Goal: Task Accomplishment & Management: Manage account settings

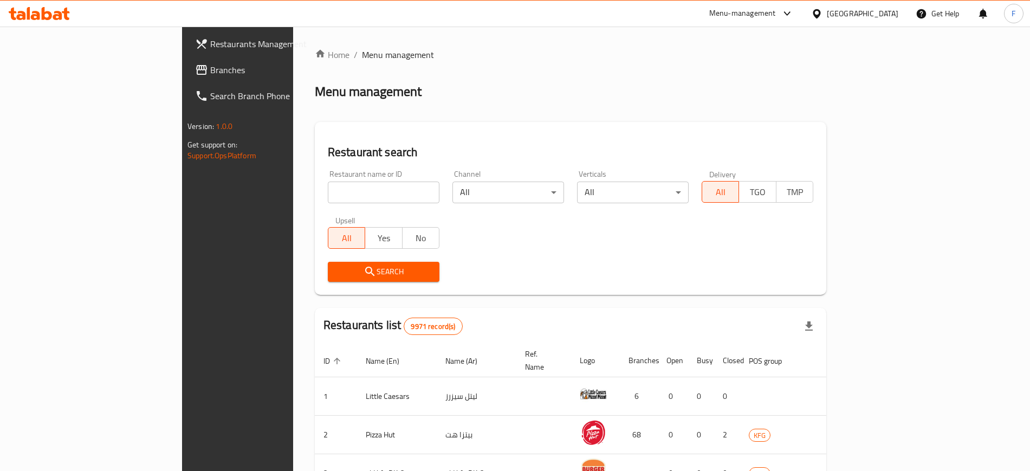
click at [328, 186] on input "search" at bounding box center [384, 192] width 112 height 22
type input "Waffle World"
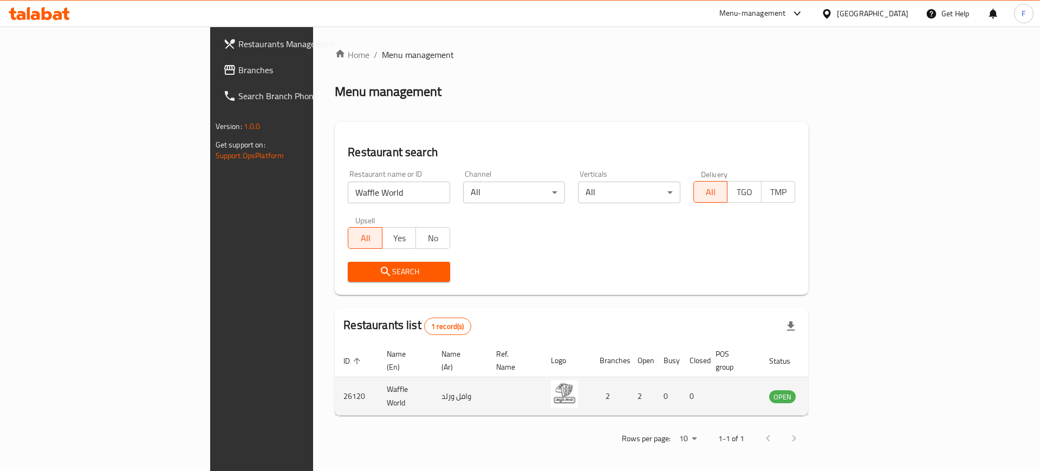
click at [838, 392] on icon "enhanced table" at bounding box center [833, 396] width 12 height 9
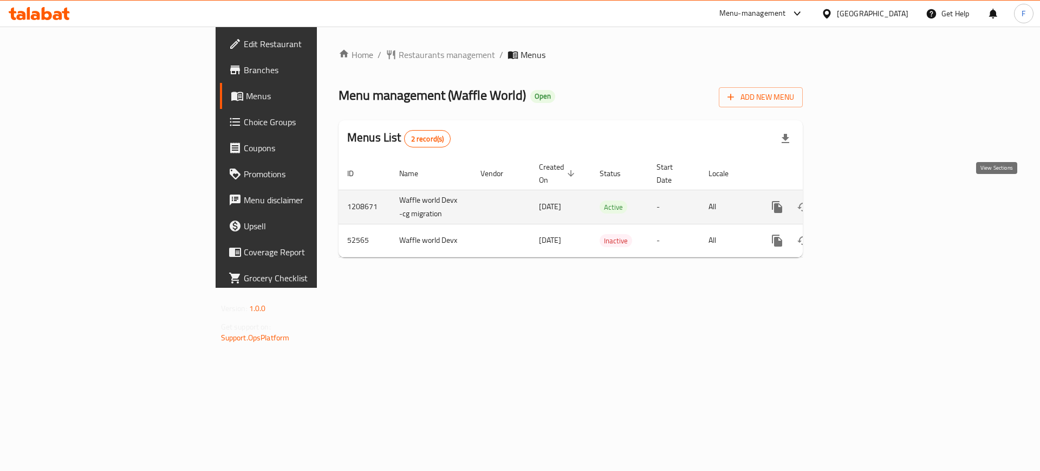
click at [862, 200] on icon "enhanced table" at bounding box center [855, 206] width 13 height 13
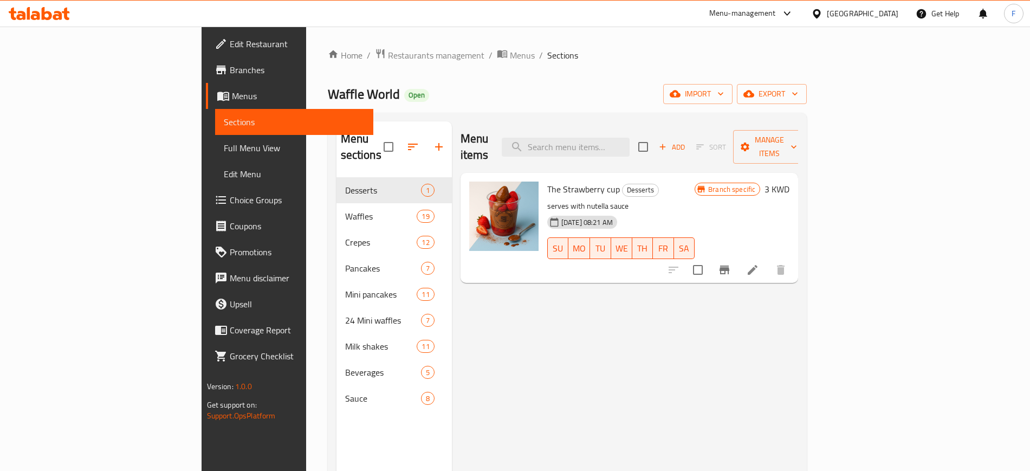
click at [336, 396] on nav "Desserts 1 Waffles 19 Crepes 12 Pancakes 7 Mini pancakes 11 24 Mini waffles 7 M…" at bounding box center [393, 294] width 115 height 243
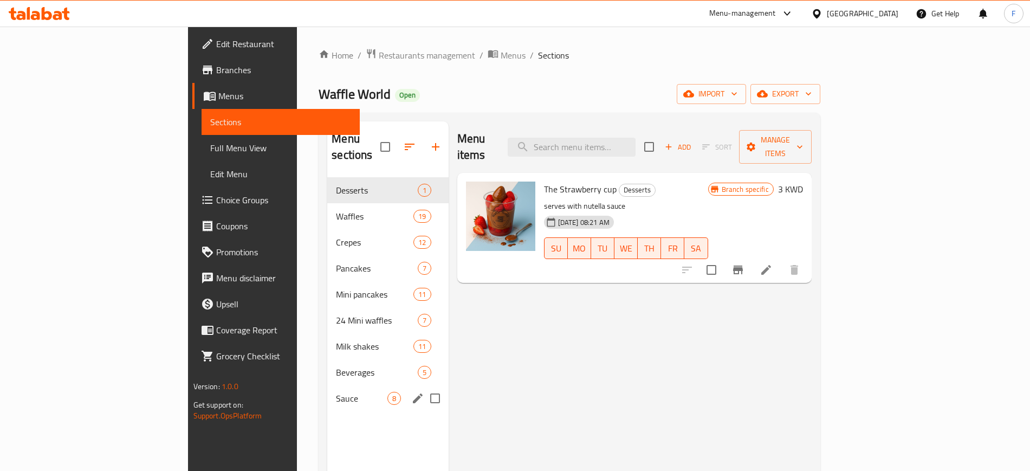
click at [327, 388] on div "Sauce 8" at bounding box center [387, 398] width 121 height 26
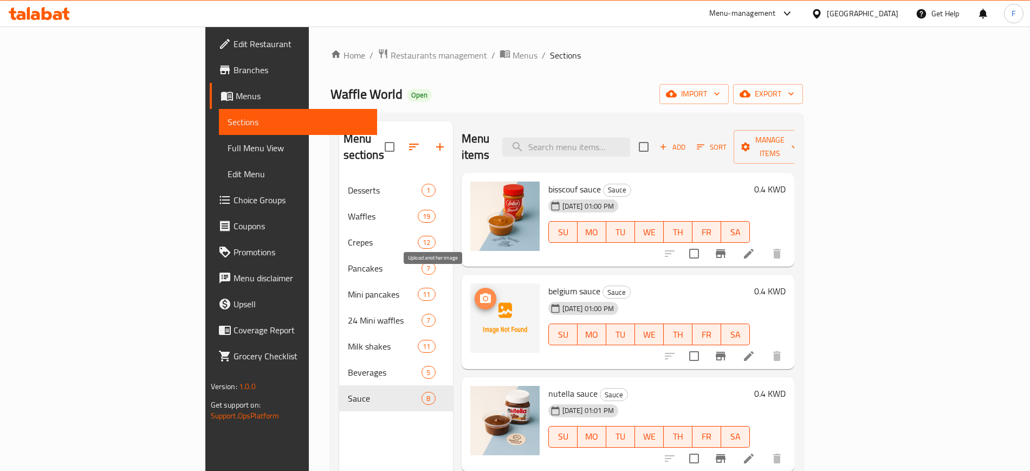
click at [480, 293] on icon "upload picture" at bounding box center [485, 298] width 11 height 10
